Goal: Find specific page/section: Find specific page/section

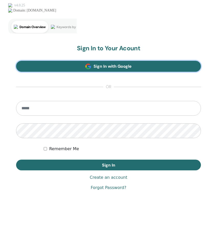
click at [78, 69] on link "Sign In with Google" at bounding box center [108, 66] width 185 height 11
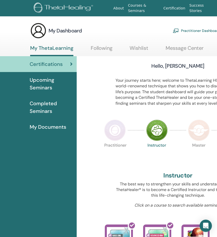
click at [46, 125] on span "My Documents" at bounding box center [48, 127] width 37 height 8
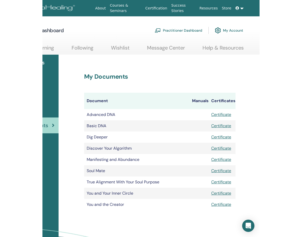
scroll to position [0, 0]
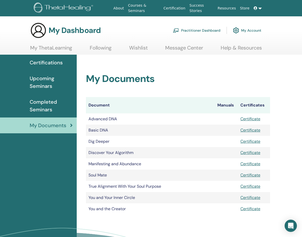
click at [55, 47] on link "My ThetaLearning" at bounding box center [51, 50] width 42 height 10
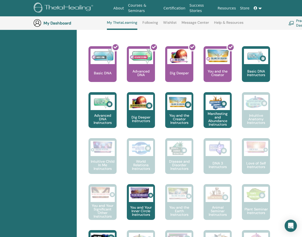
scroll to position [231, 0]
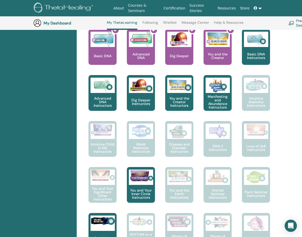
click at [261, 54] on p "Basic DNA Instructors" at bounding box center [256, 55] width 28 height 7
